Goal: Navigation & Orientation: Find specific page/section

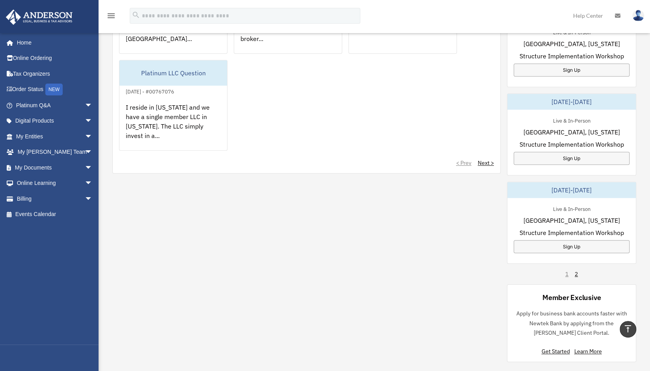
scroll to position [407, 0]
click at [110, 13] on icon "menu" at bounding box center [110, 15] width 9 height 9
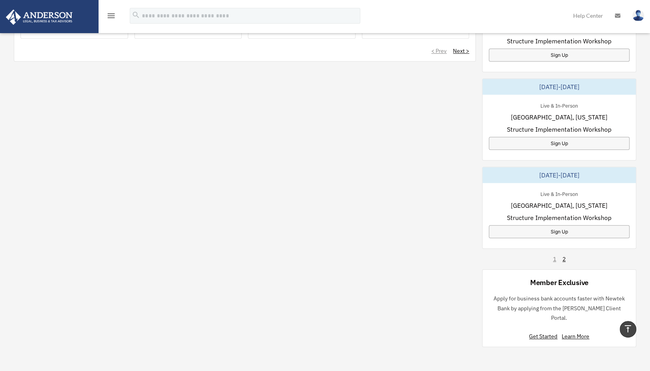
click at [110, 13] on icon "menu" at bounding box center [110, 15] width 9 height 9
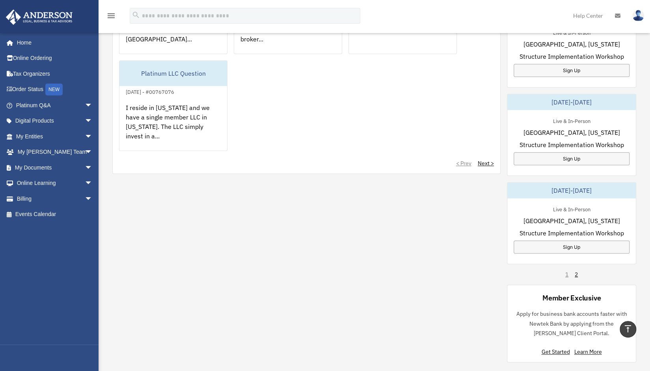
click at [637, 19] on img at bounding box center [638, 15] width 12 height 11
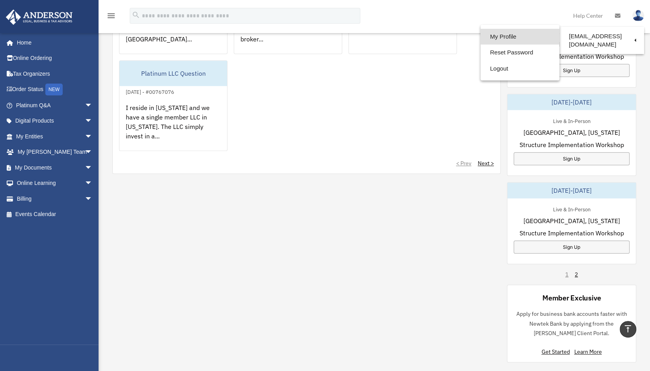
click at [513, 37] on link "My Profile" at bounding box center [519, 37] width 79 height 16
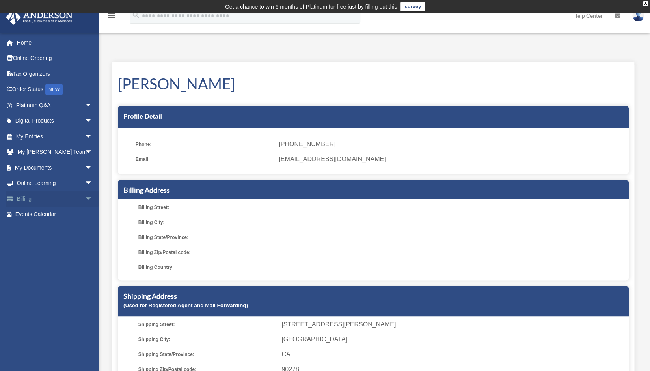
click at [85, 200] on span "arrow_drop_down" at bounding box center [93, 199] width 16 height 16
click at [59, 213] on link "$ Open Invoices" at bounding box center [57, 214] width 93 height 16
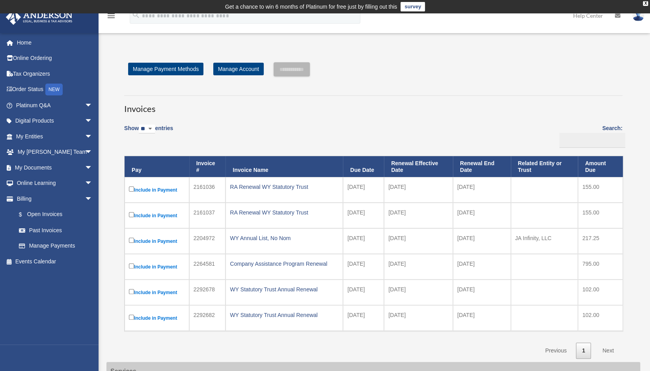
click at [432, 103] on h3 "Invoices" at bounding box center [373, 105] width 498 height 20
click at [646, 3] on div "X" at bounding box center [645, 3] width 5 height 5
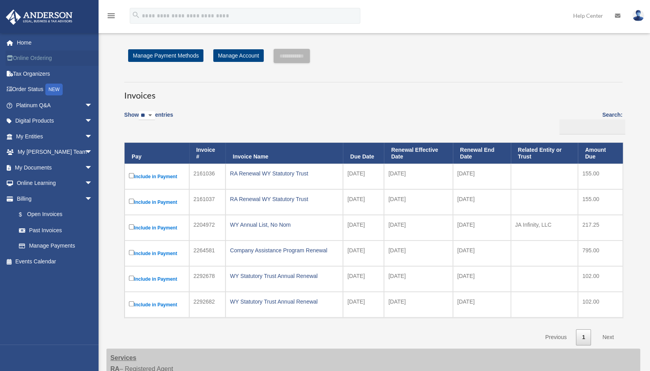
click at [35, 59] on link "Online Ordering" at bounding box center [55, 58] width 99 height 16
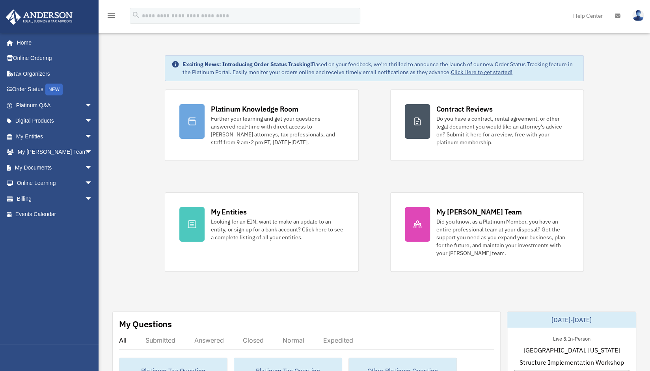
click at [637, 24] on link at bounding box center [638, 15] width 24 height 35
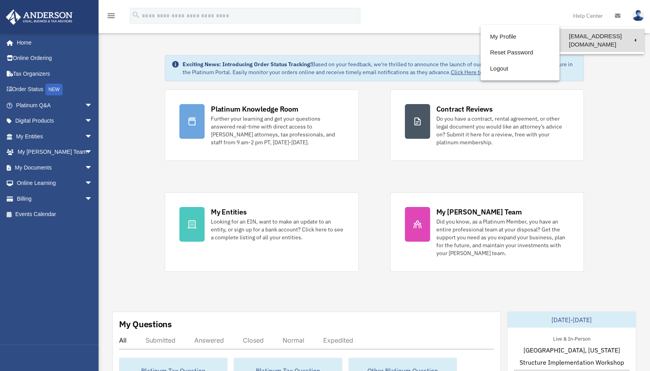
click at [620, 38] on link "[EMAIL_ADDRESS][DOMAIN_NAME]" at bounding box center [601, 40] width 85 height 23
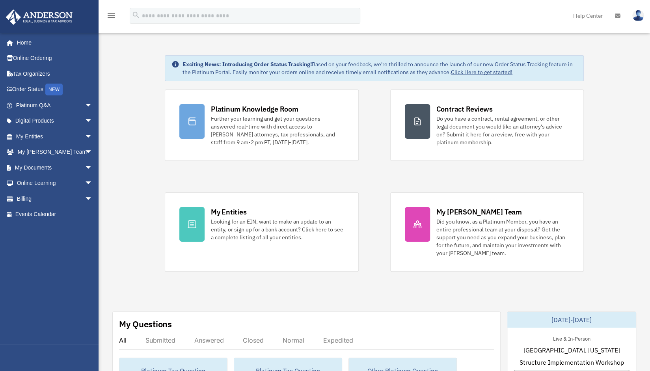
click at [635, 14] on img at bounding box center [638, 15] width 12 height 11
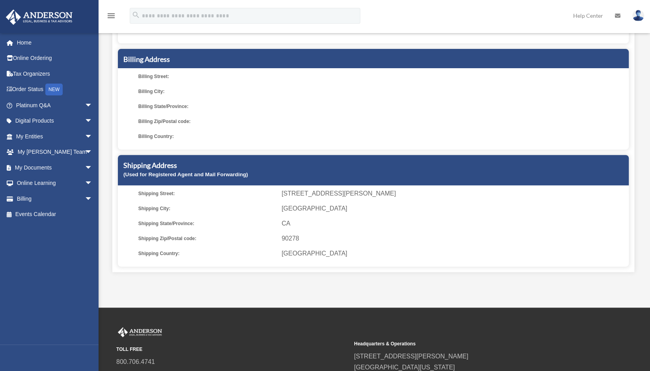
scroll to position [121, 0]
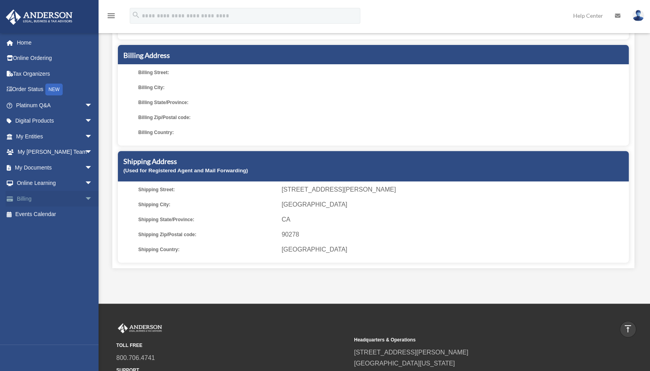
click at [58, 204] on link "Billing arrow_drop_down" at bounding box center [55, 199] width 99 height 16
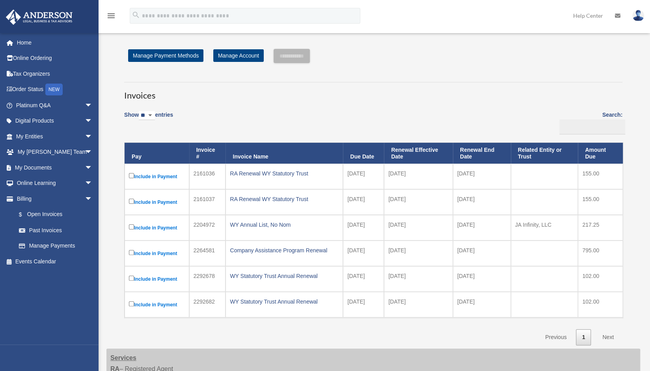
click at [85, 152] on span "arrow_drop_down" at bounding box center [93, 152] width 16 height 16
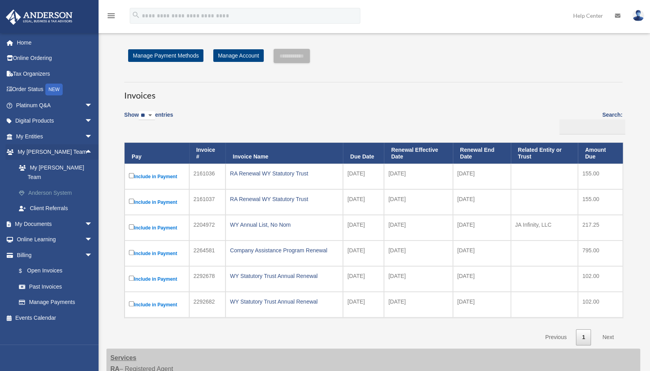
click at [63, 185] on link "Anderson System" at bounding box center [57, 193] width 93 height 16
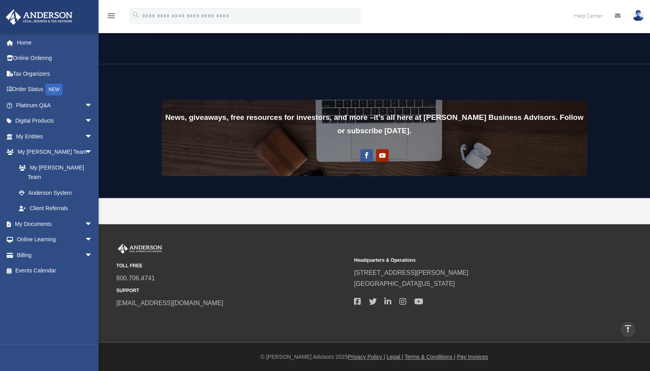
scroll to position [561, 0]
